Goal: Use online tool/utility

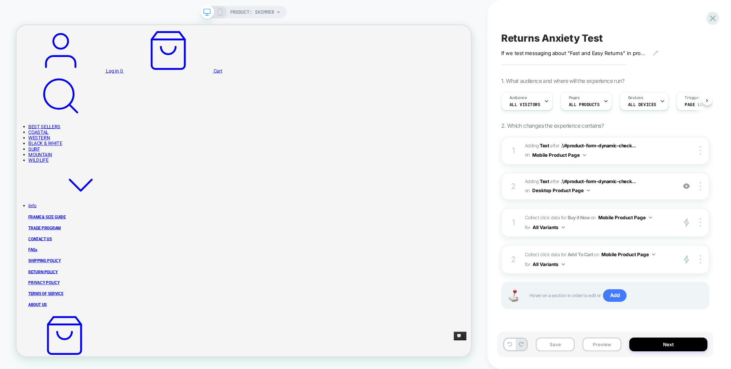
scroll to position [0, 0]
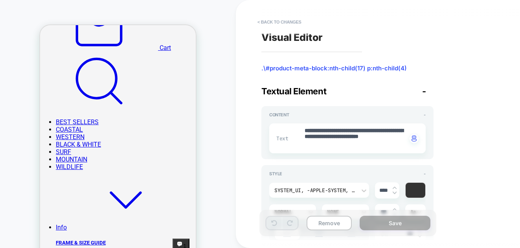
scroll to position [0, 78]
type textarea "*"
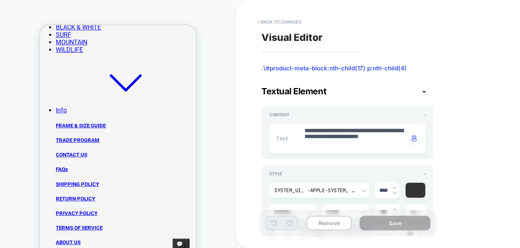
scroll to position [434, 0]
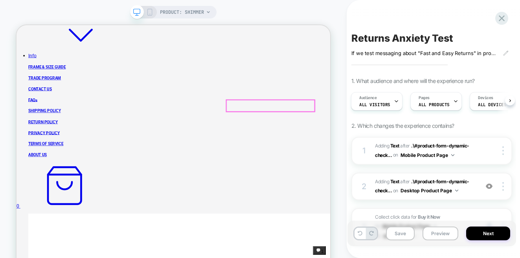
scroll to position [336, 0]
